Goal: Information Seeking & Learning: Find specific fact

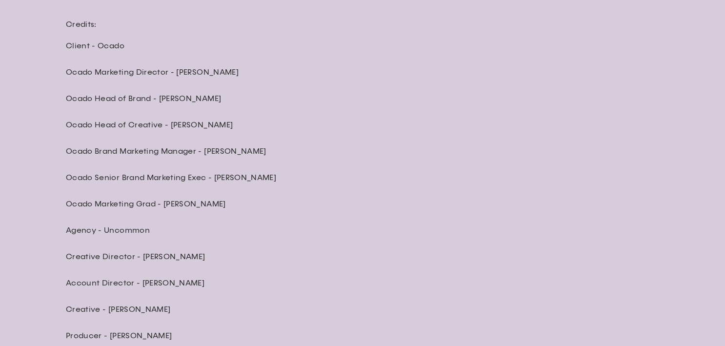
scroll to position [2639, 0]
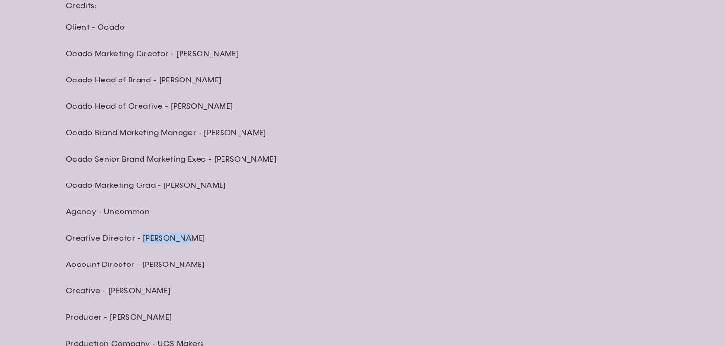
drag, startPoint x: 142, startPoint y: 218, endPoint x: 223, endPoint y: 217, distance: 81.4
click at [223, 233] on p "Creative Director - Adam Newby" at bounding box center [236, 238] width 341 height 11
copy p "Adam Newby"
click at [194, 206] on p "Agency - Uncommon" at bounding box center [236, 211] width 341 height 11
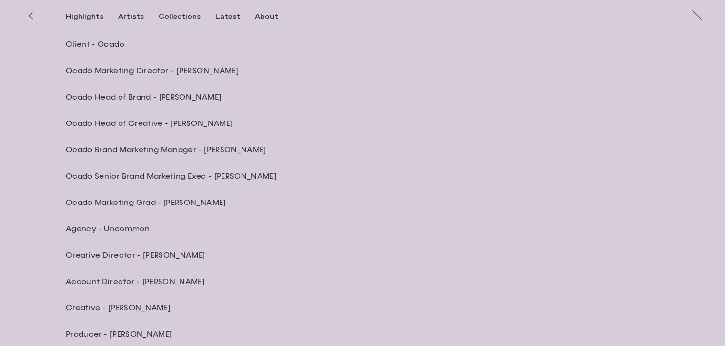
scroll to position [2598, 0]
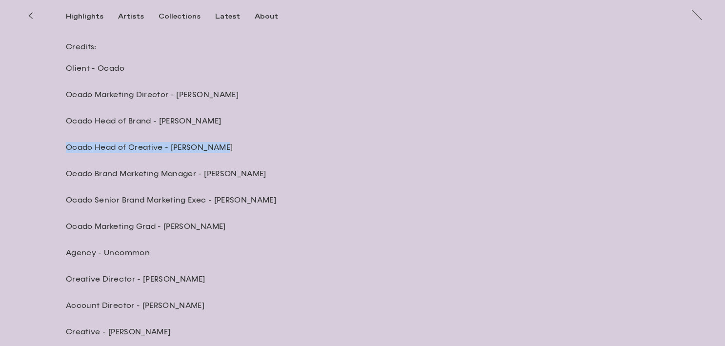
drag, startPoint x: 170, startPoint y: 122, endPoint x: 226, endPoint y: 123, distance: 56.1
click at [231, 142] on p "Ocado Head of Creative - Carol Feeley" at bounding box center [236, 147] width 341 height 11
click at [226, 142] on p "Ocado Head of Creative - Carol Feeley" at bounding box center [236, 147] width 341 height 11
drag, startPoint x: 172, startPoint y: 128, endPoint x: 229, endPoint y: 126, distance: 57.6
click at [229, 142] on p "Ocado Head of Creative - Carol Feeley" at bounding box center [236, 147] width 341 height 11
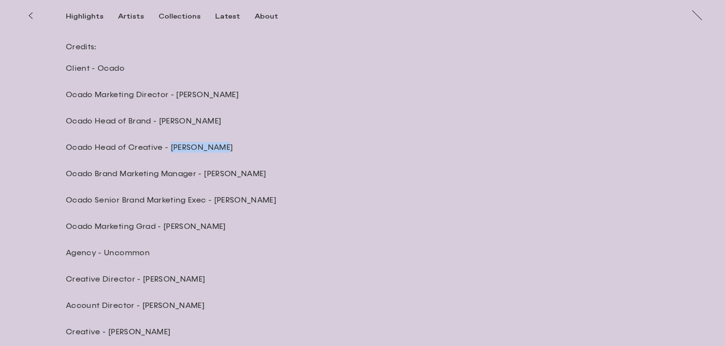
copy p "Carol Feeley"
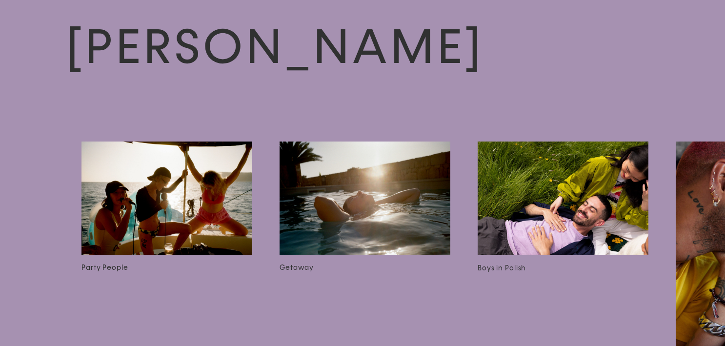
scroll to position [0, 3204]
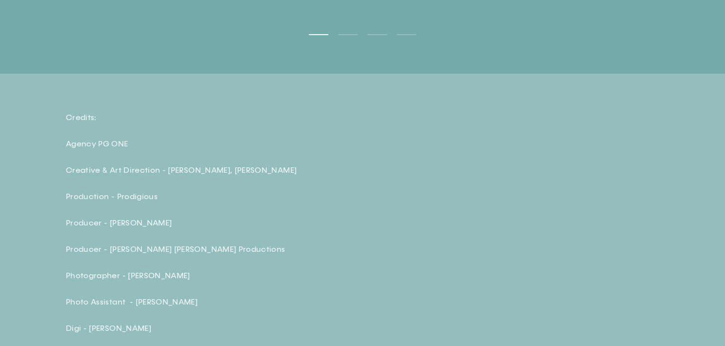
scroll to position [2853, 0]
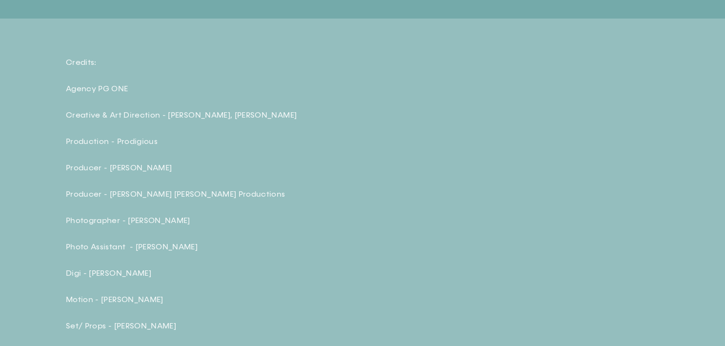
click at [190, 130] on div "Credits: Agency PG ONE Creative & Art Direction - Rob Burleigh, Megan Diamond P…" at bounding box center [236, 233] width 341 height 353
drag, startPoint x: 167, startPoint y: 109, endPoint x: 214, endPoint y: 114, distance: 47.1
click at [214, 114] on p "Creative & Art Direction - Rob Burleigh, Megan Diamond" at bounding box center [236, 115] width 341 height 11
copy p "Rob Burleigh"
click at [260, 145] on div "Credits: Agency PG ONE Creative & Art Direction - Rob Burleigh, Megan Diamond P…" at bounding box center [236, 233] width 341 height 353
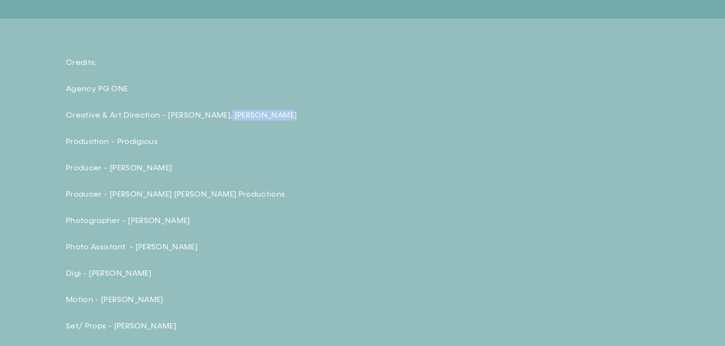
drag, startPoint x: 219, startPoint y: 112, endPoint x: 307, endPoint y: 110, distance: 87.8
click at [308, 111] on p "Creative & Art Direction - Rob Burleigh, Megan Diamond" at bounding box center [236, 115] width 341 height 11
copy p "Megan Diamond"
click at [307, 174] on div "Credits: Agency PG ONE Creative & Art Direction - Rob Burleigh, Megan Diamond P…" at bounding box center [236, 233] width 341 height 353
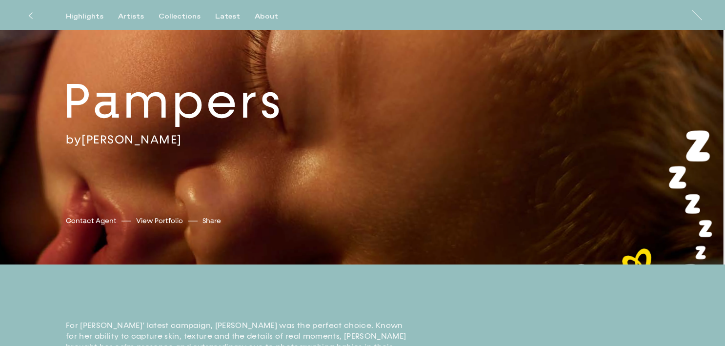
scroll to position [0, 0]
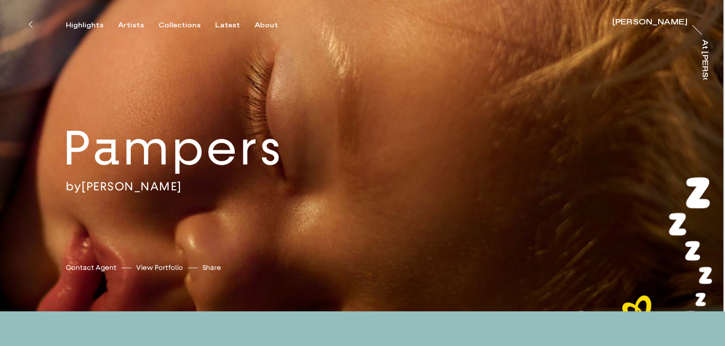
click at [22, 21] on button at bounding box center [30, 24] width 21 height 21
click at [27, 23] on button at bounding box center [30, 24] width 21 height 21
click at [33, 28] on button at bounding box center [30, 24] width 21 height 21
click at [114, 32] on div "Pampers by Sophie Harris-Taylor Sophie Harris-Taylor Contact Agent View Portfol…" at bounding box center [362, 155] width 725 height 311
click at [94, 30] on div "Highlights" at bounding box center [85, 25] width 38 height 9
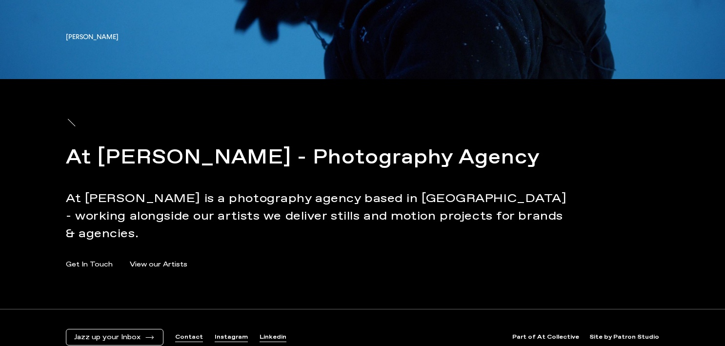
scroll to position [3216, 0]
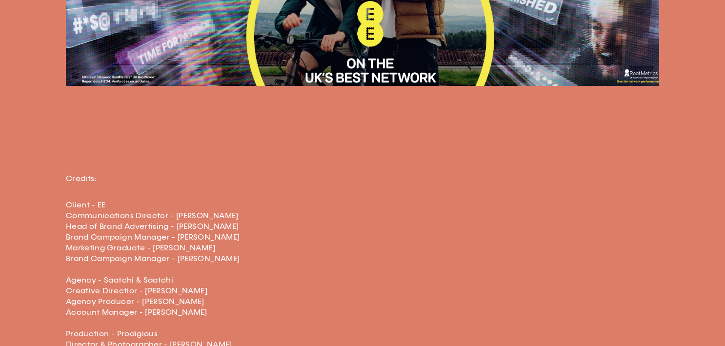
scroll to position [1594, 0]
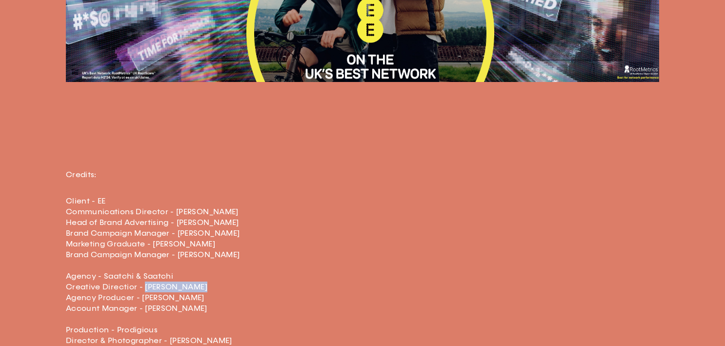
drag, startPoint x: 143, startPoint y: 284, endPoint x: 206, endPoint y: 284, distance: 63.4
click at [207, 285] on p "Client - EE Communications Director - Kelly Engstrom Head of Brand Advertising …" at bounding box center [236, 292] width 341 height 193
copy p "Nick Bygraves"
click at [233, 243] on p "Client - EE Communications Director - Kelly Engstrom Head of Brand Advertising …" at bounding box center [236, 292] width 341 height 193
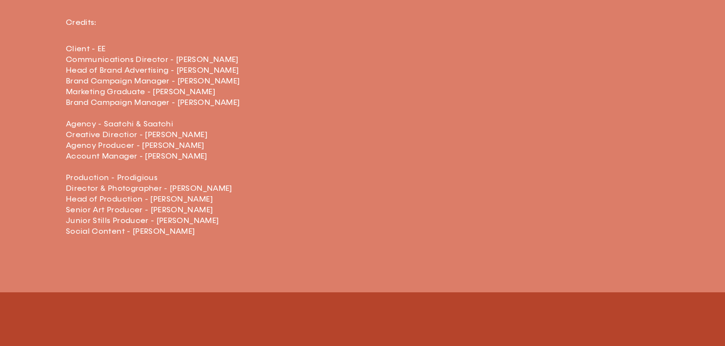
scroll to position [1751, 0]
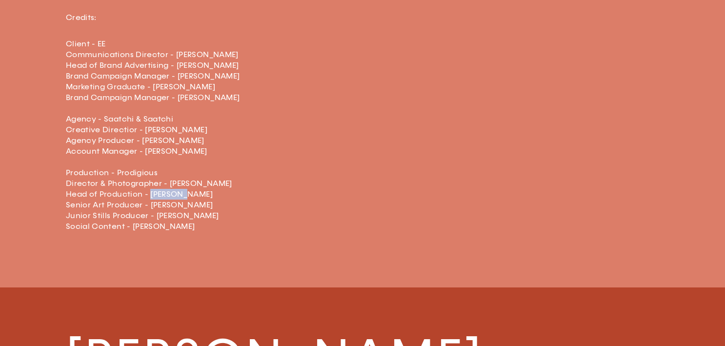
drag, startPoint x: 151, startPoint y: 194, endPoint x: 192, endPoint y: 193, distance: 41.5
click at [192, 193] on p "Client - EE Communications Director - Kelly Engstrom Head of Brand Advertising …" at bounding box center [236, 135] width 341 height 193
copy p "Jo Hodge"
click at [287, 132] on p "Client - EE Communications Director - Kelly Engstrom Head of Brand Advertising …" at bounding box center [236, 135] width 341 height 193
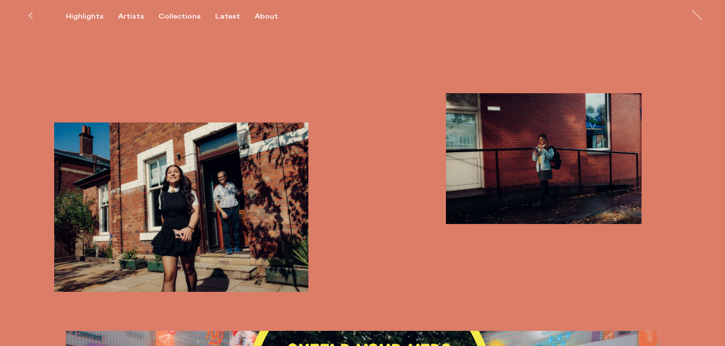
scroll to position [0, 0]
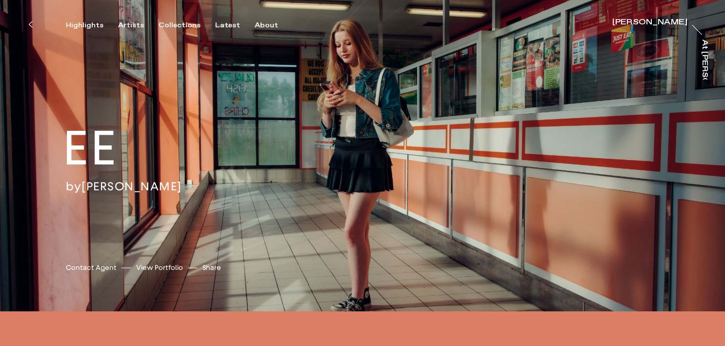
click at [26, 24] on button at bounding box center [30, 24] width 21 height 21
click at [29, 24] on icon at bounding box center [30, 24] width 3 height 6
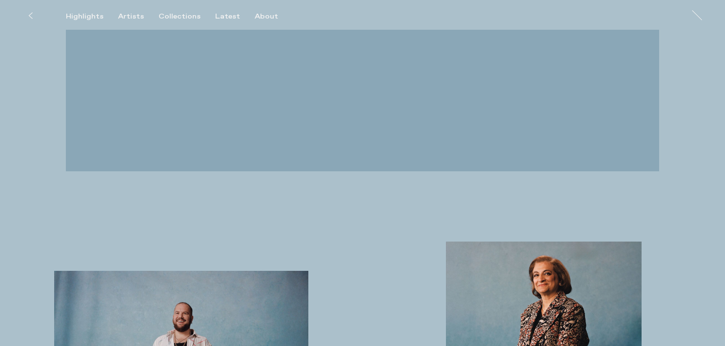
scroll to position [1280, 0]
